Goal: Transaction & Acquisition: Purchase product/service

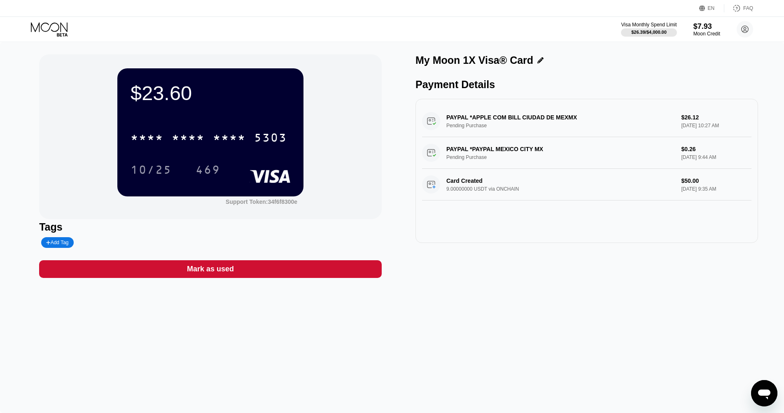
scroll to position [216, 0]
click at [40, 28] on icon at bounding box center [49, 26] width 37 height 9
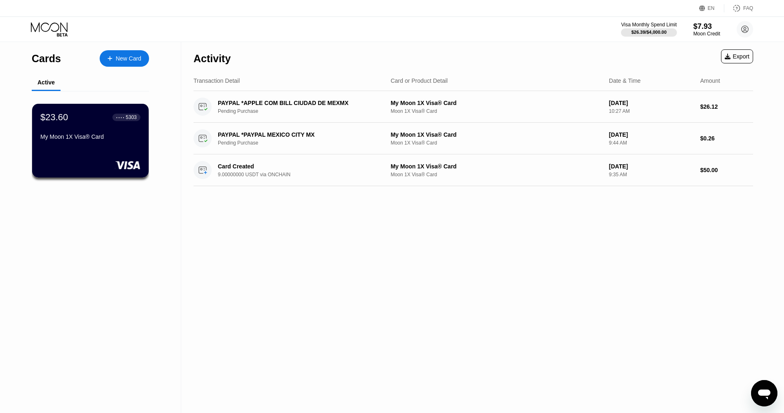
click at [114, 58] on div at bounding box center [113, 58] width 3 height 7
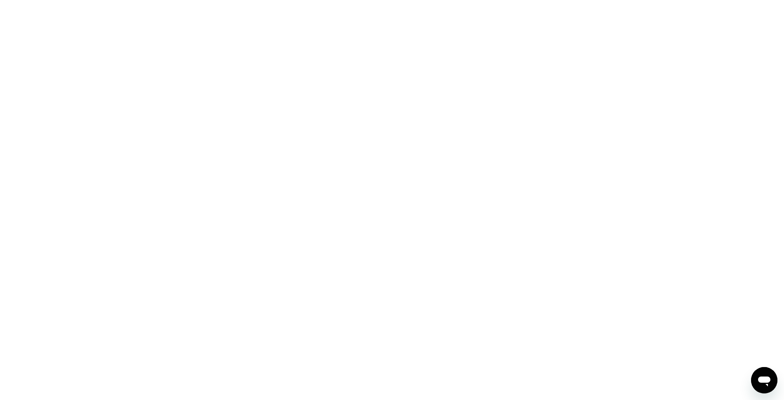
click at [56, 0] on html at bounding box center [392, 200] width 784 height 400
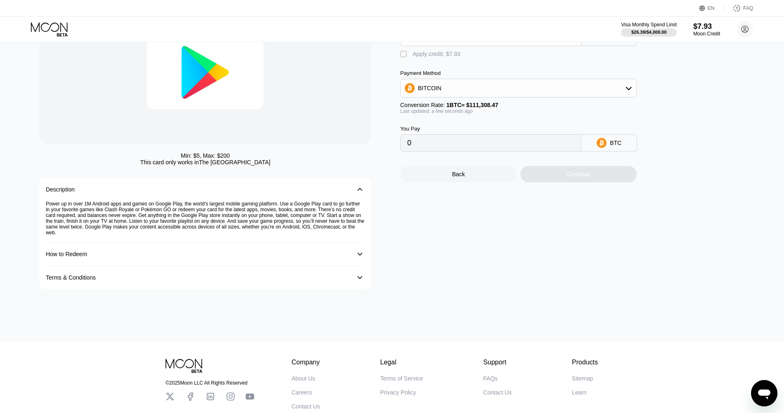
scroll to position [73, 0]
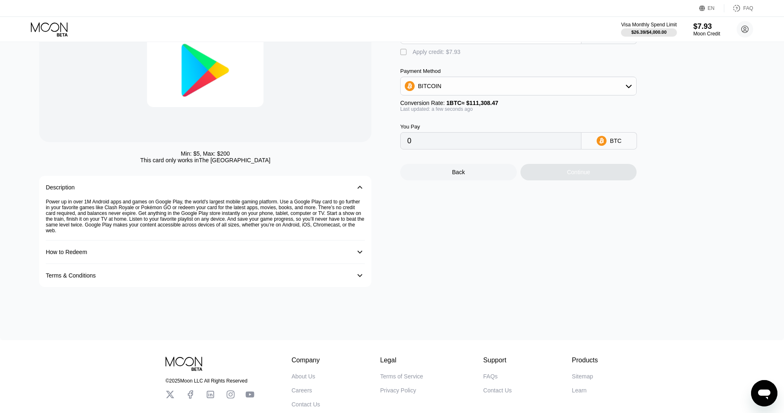
click at [187, 260] on div "How to Redeem 󰅀" at bounding box center [205, 251] width 319 height 23
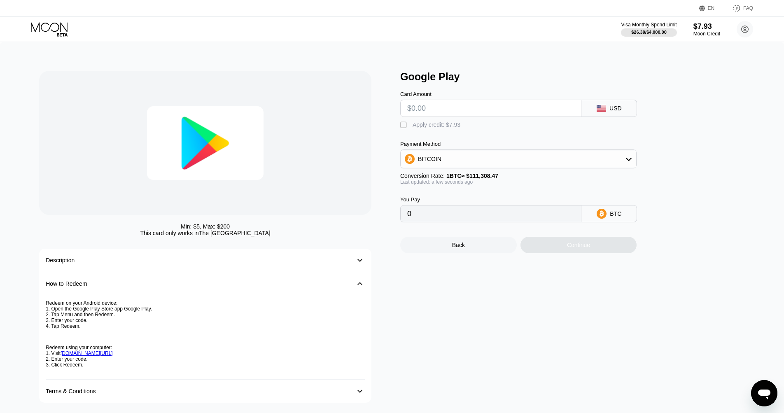
scroll to position [0, 0]
click at [447, 109] on input "text" at bounding box center [490, 108] width 167 height 16
type input "$2"
type input "0.00001797"
type input "$20"
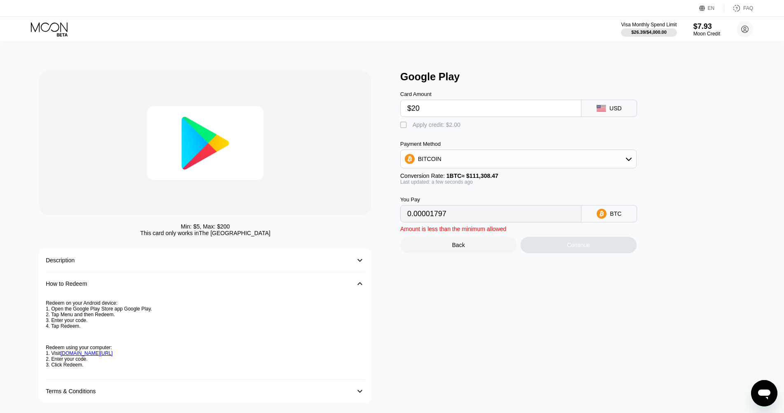
type input "0.00017969"
type input "$200"
type input "0.00179681"
type input "$200"
click at [628, 156] on icon at bounding box center [628, 159] width 7 height 7
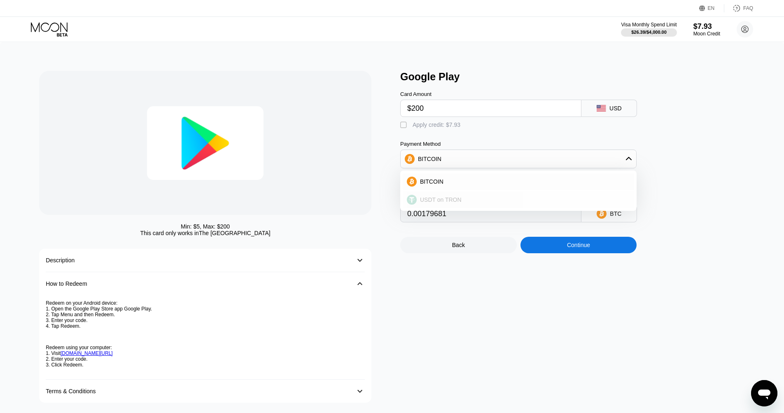
click at [521, 202] on div "USDT on TRON" at bounding box center [523, 199] width 213 height 7
click at [401, 126] on div "" at bounding box center [404, 125] width 8 height 8
click at [403, 125] on div "" at bounding box center [404, 125] width 8 height 8
type input "202.02"
drag, startPoint x: 427, startPoint y: 110, endPoint x: 396, endPoint y: 108, distance: 30.9
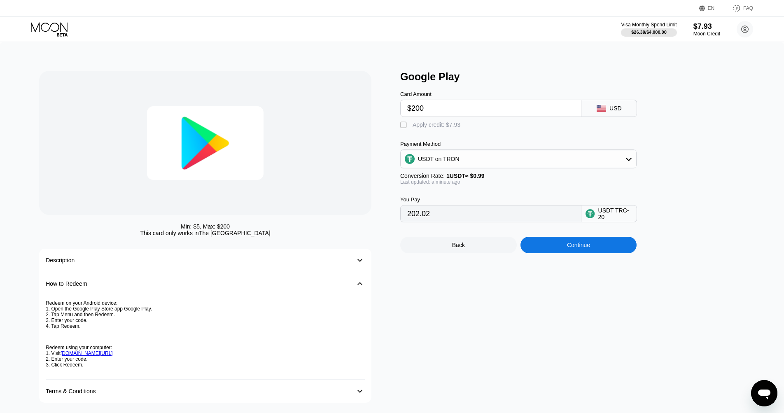
click at [396, 108] on div "Min: $ 5 , Max: $ 200 This card only works in The United States Description 󰅀 H…" at bounding box center [392, 237] width 706 height 332
type input "$7"
type input "7.07"
type input "$70"
type input "70.71"
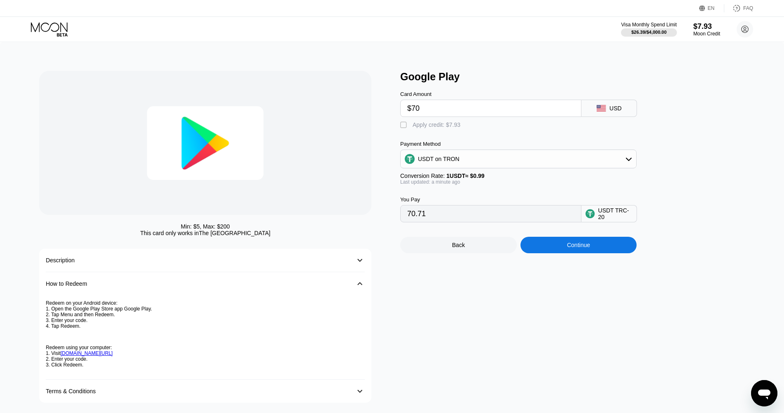
type input "$70"
click at [643, 129] on div " Apply credit: $7.93" at bounding box center [531, 123] width 263 height 12
click at [608, 53] on div "Min: $ 5 , Max: $ 200 This card only works in The United States Description 󰅀 H…" at bounding box center [392, 232] width 784 height 381
